Goal: Task Accomplishment & Management: Use online tool/utility

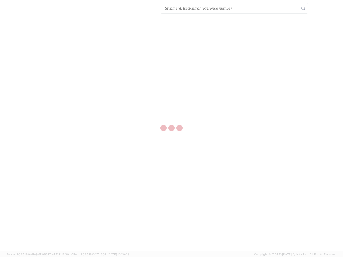
select select "US"
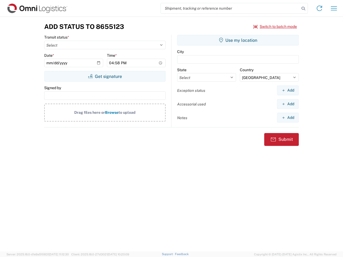
click at [230, 8] on input "search" at bounding box center [230, 8] width 139 height 10
click at [303, 9] on icon at bounding box center [302, 8] width 7 height 7
click at [319, 8] on icon at bounding box center [319, 8] width 9 height 9
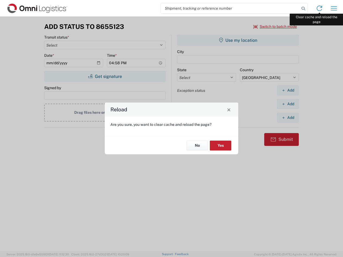
click at [334, 8] on div "Reload Are you sure, you want to clear cache and reload the page? No Yes" at bounding box center [171, 128] width 343 height 257
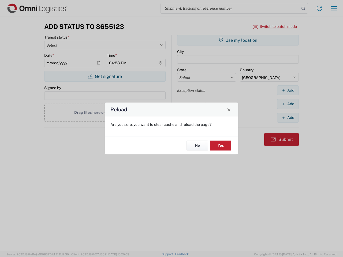
click at [275, 26] on div "Reload Are you sure, you want to clear cache and reload the page? No Yes" at bounding box center [171, 128] width 343 height 257
click at [105, 76] on div "Reload Are you sure, you want to clear cache and reload the page? No Yes" at bounding box center [171, 128] width 343 height 257
click at [238, 40] on div "Reload Are you sure, you want to clear cache and reload the page? No Yes" at bounding box center [171, 128] width 343 height 257
click at [287, 90] on div "Reload Are you sure, you want to clear cache and reload the page? No Yes" at bounding box center [171, 128] width 343 height 257
click at [287, 104] on div "Reload Are you sure, you want to clear cache and reload the page? No Yes" at bounding box center [171, 128] width 343 height 257
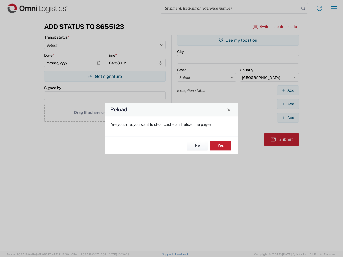
click at [287, 118] on div "Reload Are you sure, you want to clear cache and reload the page? No Yes" at bounding box center [171, 128] width 343 height 257
